Goal: Information Seeking & Learning: Find specific page/section

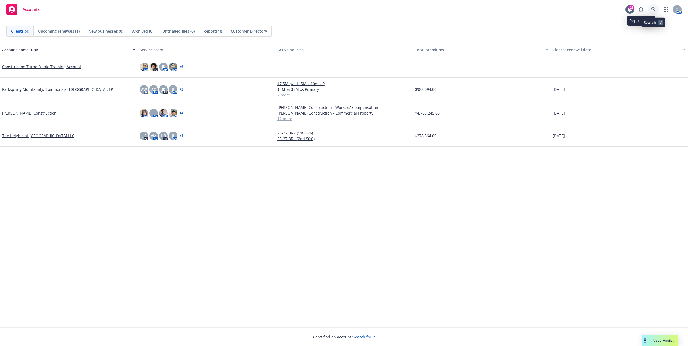
click at [654, 11] on icon at bounding box center [653, 9] width 5 height 5
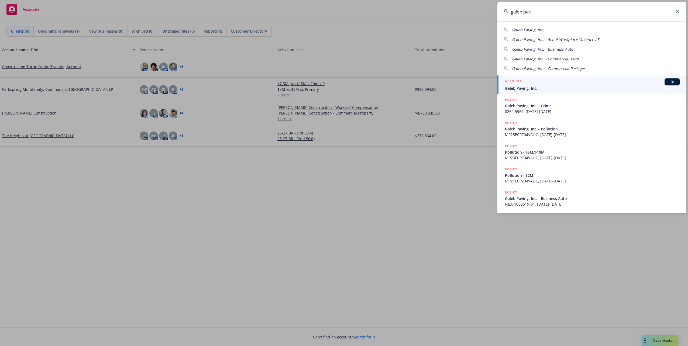
type input "galeb pav"
click at [519, 84] on h5 "ACCOUNT" at bounding box center [513, 81] width 16 height 6
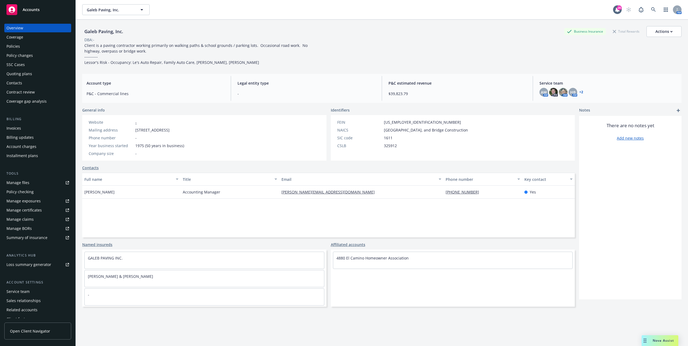
click at [16, 174] on div "Tools" at bounding box center [37, 173] width 67 height 5
click at [40, 43] on div "Policies" at bounding box center [37, 46] width 63 height 9
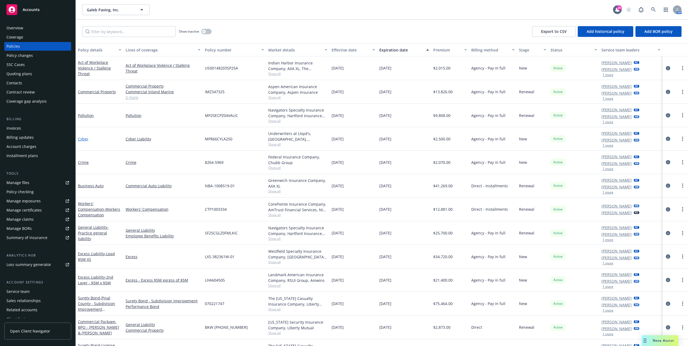
click at [85, 137] on link "Cyber" at bounding box center [83, 138] width 11 height 5
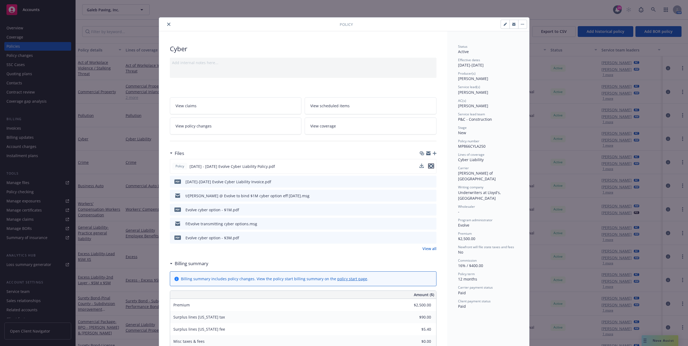
click at [429, 164] on icon "preview file" at bounding box center [431, 166] width 5 height 4
click at [167, 25] on icon "close" at bounding box center [168, 24] width 3 height 3
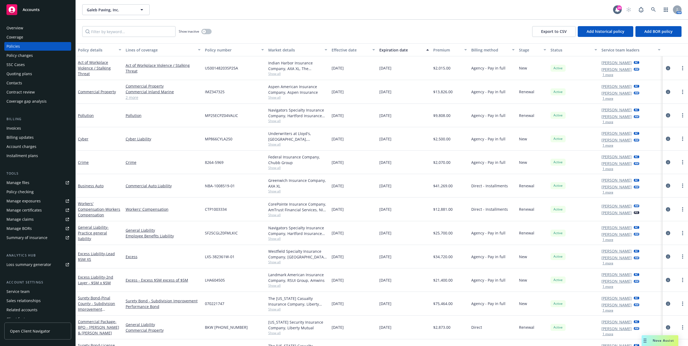
click at [20, 30] on div "Overview" at bounding box center [14, 28] width 17 height 9
